Goal: Navigation & Orientation: Find specific page/section

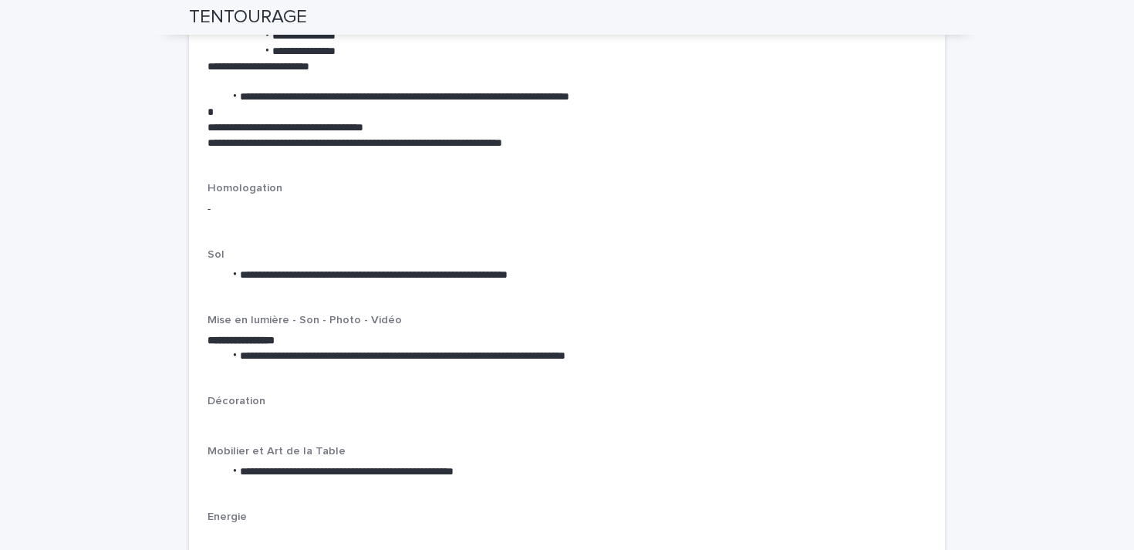
scroll to position [2416, 0]
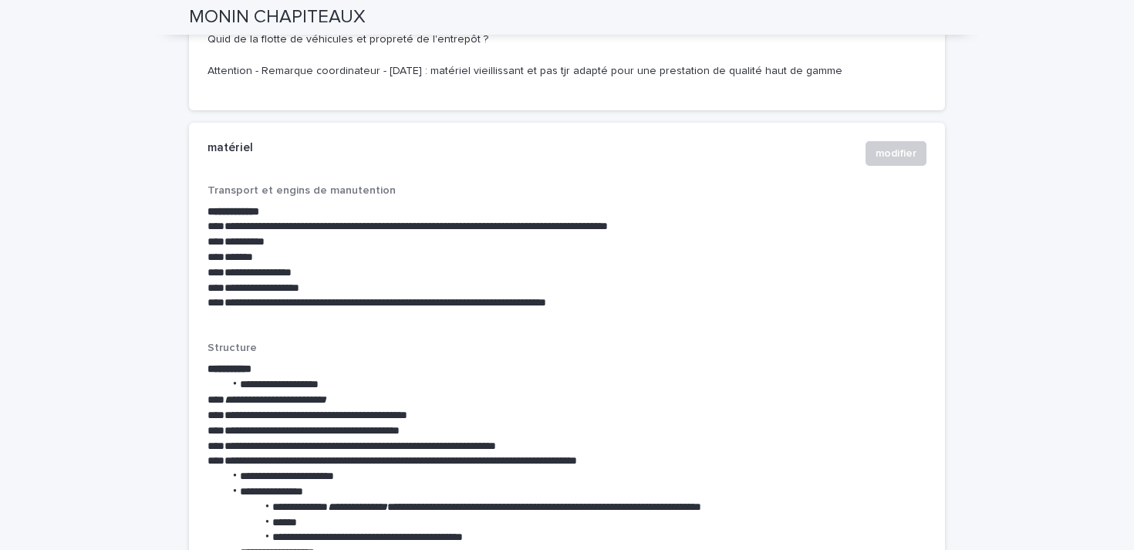
scroll to position [2613, 0]
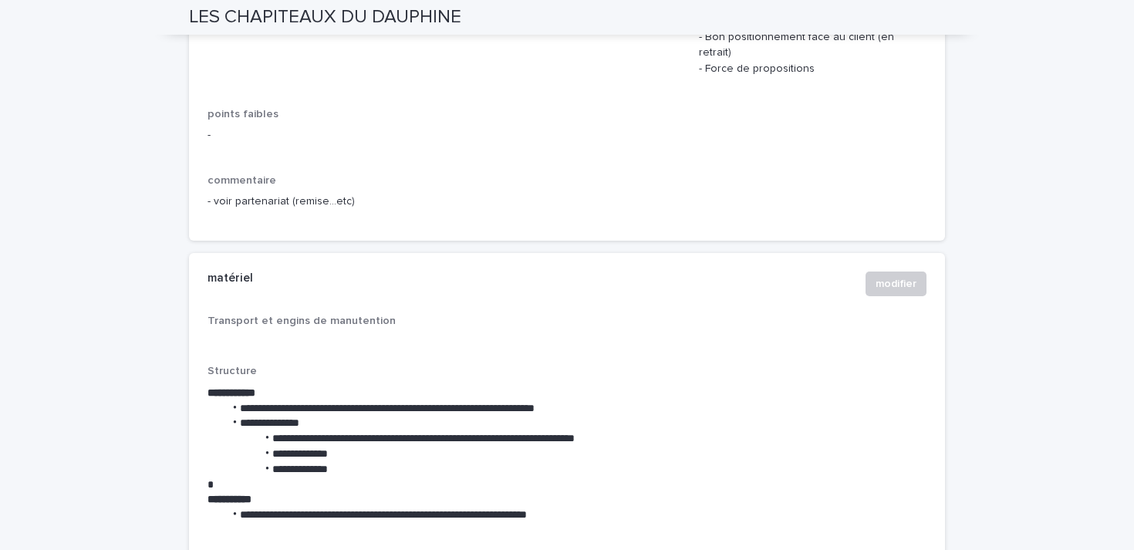
scroll to position [1780, 0]
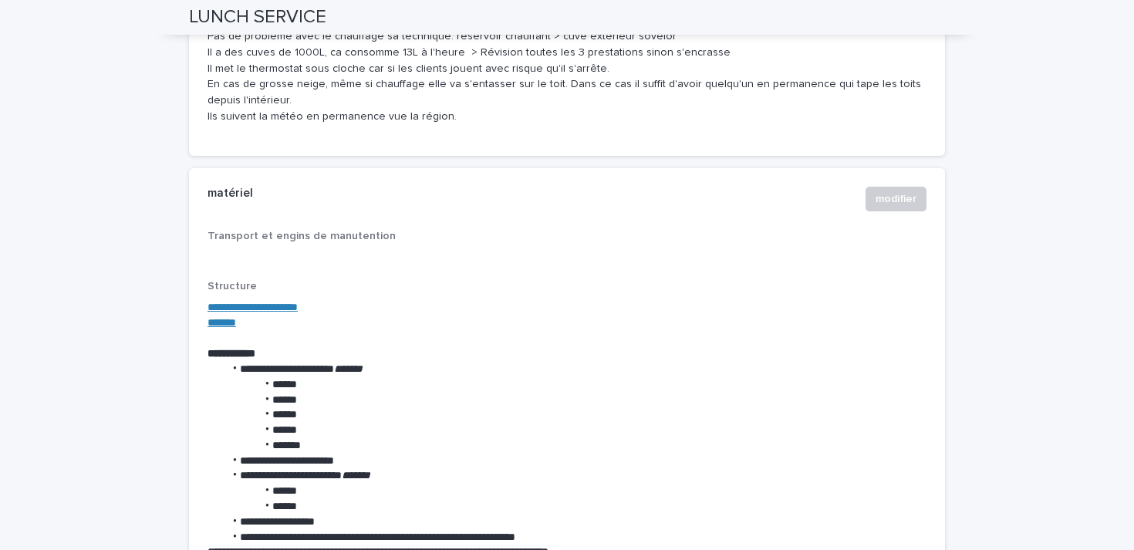
scroll to position [2056, 0]
